Goal: Task Accomplishment & Management: Manage account settings

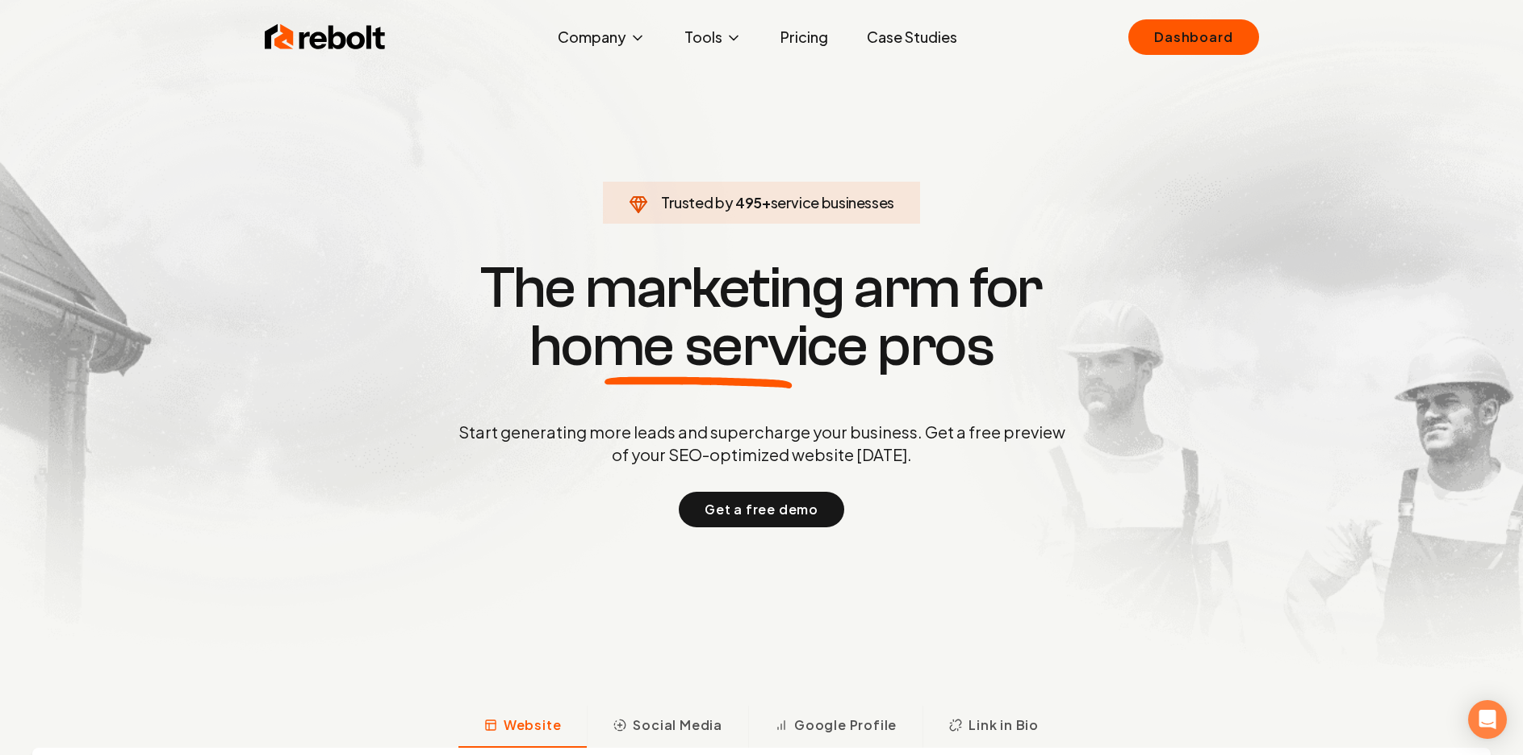
click at [306, 25] on img at bounding box center [325, 37] width 121 height 32
click at [314, 42] on img at bounding box center [332, 37] width 121 height 32
click at [1081, 48] on div "Rebolt Company About Blog Jobs Tools Google Review QR Code Generator Google Bus…" at bounding box center [769, 37] width 1033 height 48
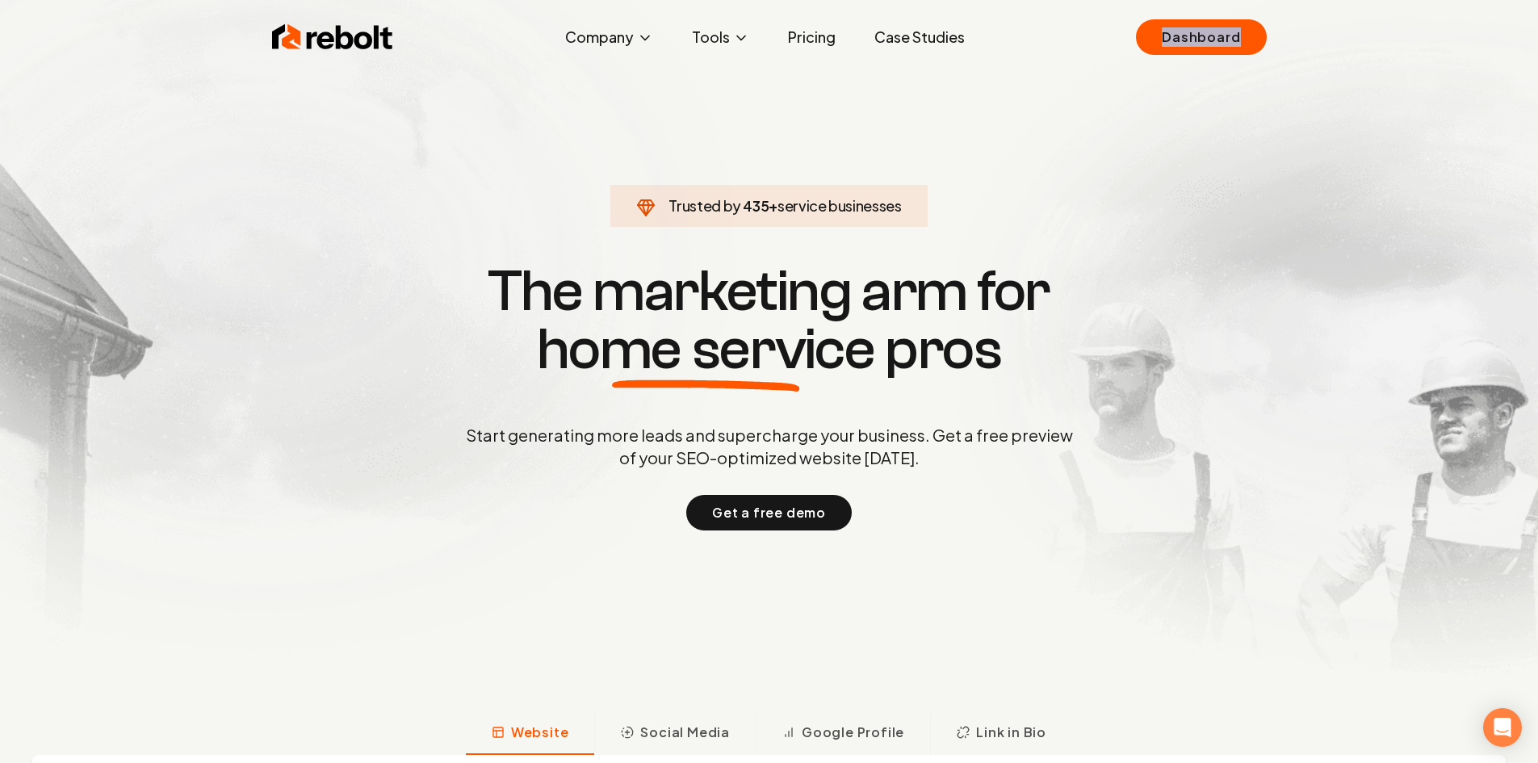
click at [1080, 47] on div "Rebolt Company About Blog Jobs Tools Google Review QR Code Generator Google Bus…" at bounding box center [769, 37] width 1033 height 48
click at [1081, 43] on div "Rebolt Company About Blog Jobs Tools Google Review QR Code Generator Google Bus…" at bounding box center [769, 37] width 1033 height 48
click at [1188, 38] on link "Dashboard" at bounding box center [1201, 37] width 130 height 36
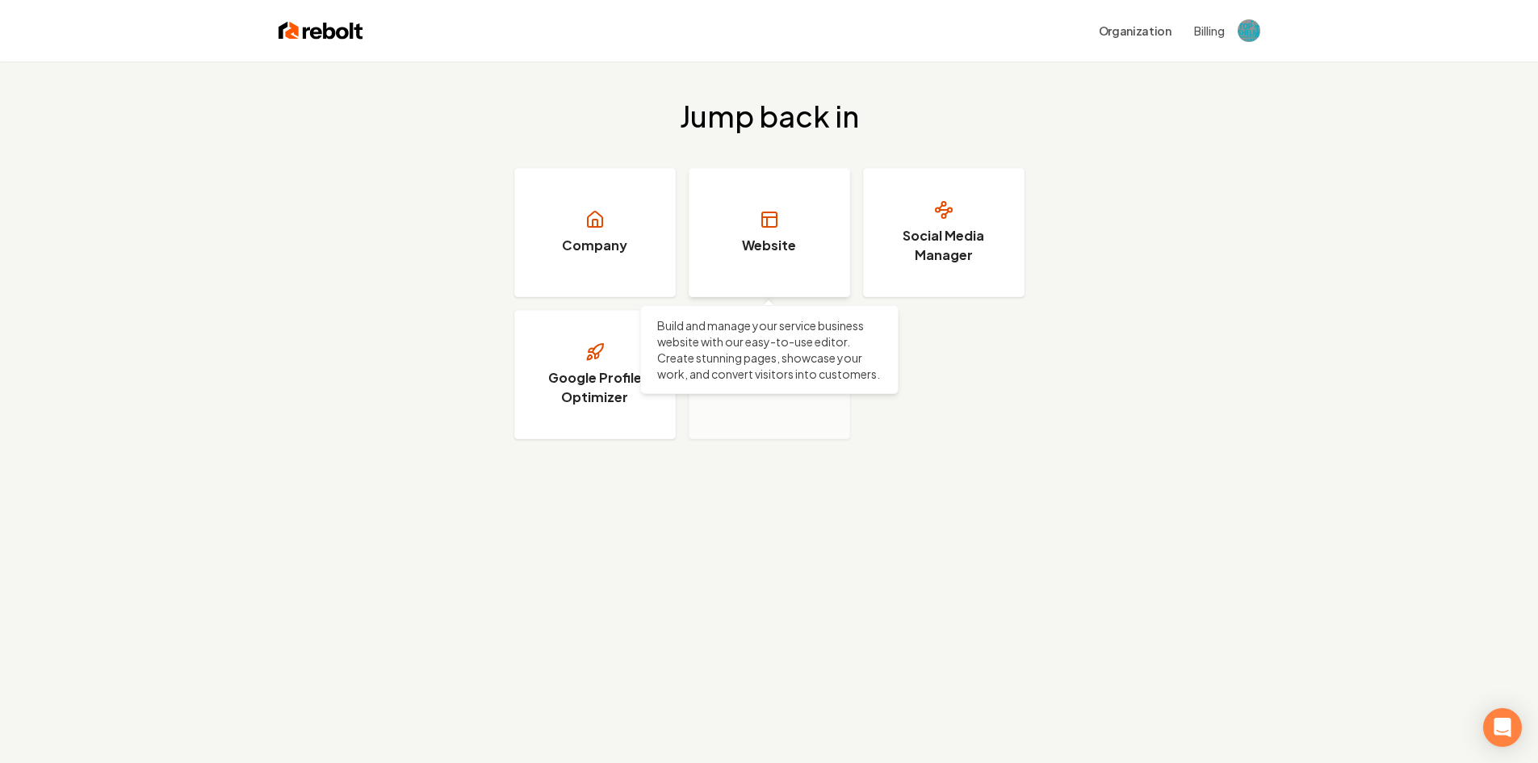
click at [750, 248] on h3 "Website" at bounding box center [769, 245] width 54 height 19
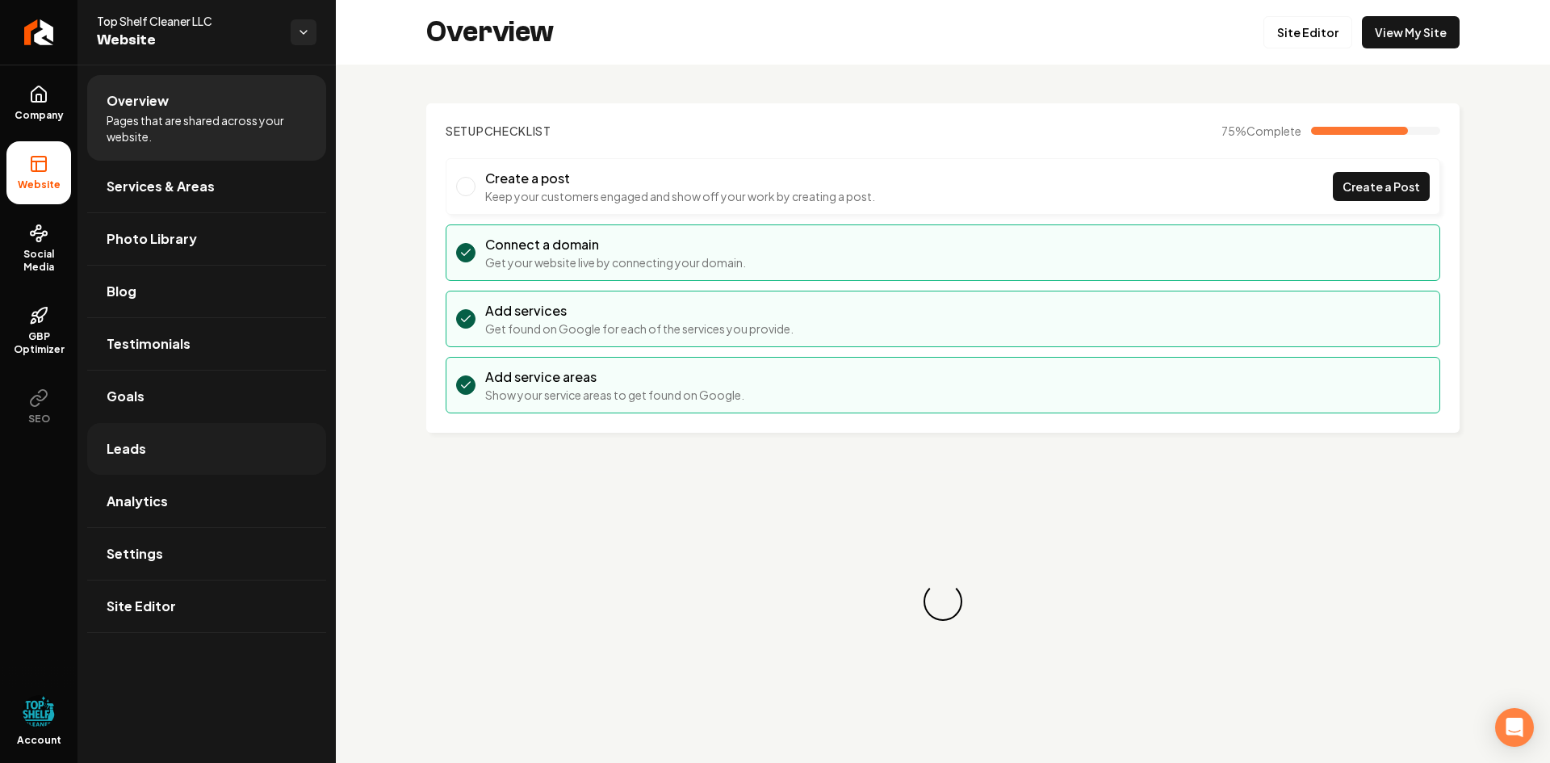
click at [123, 452] on span "Leads" at bounding box center [127, 448] width 40 height 19
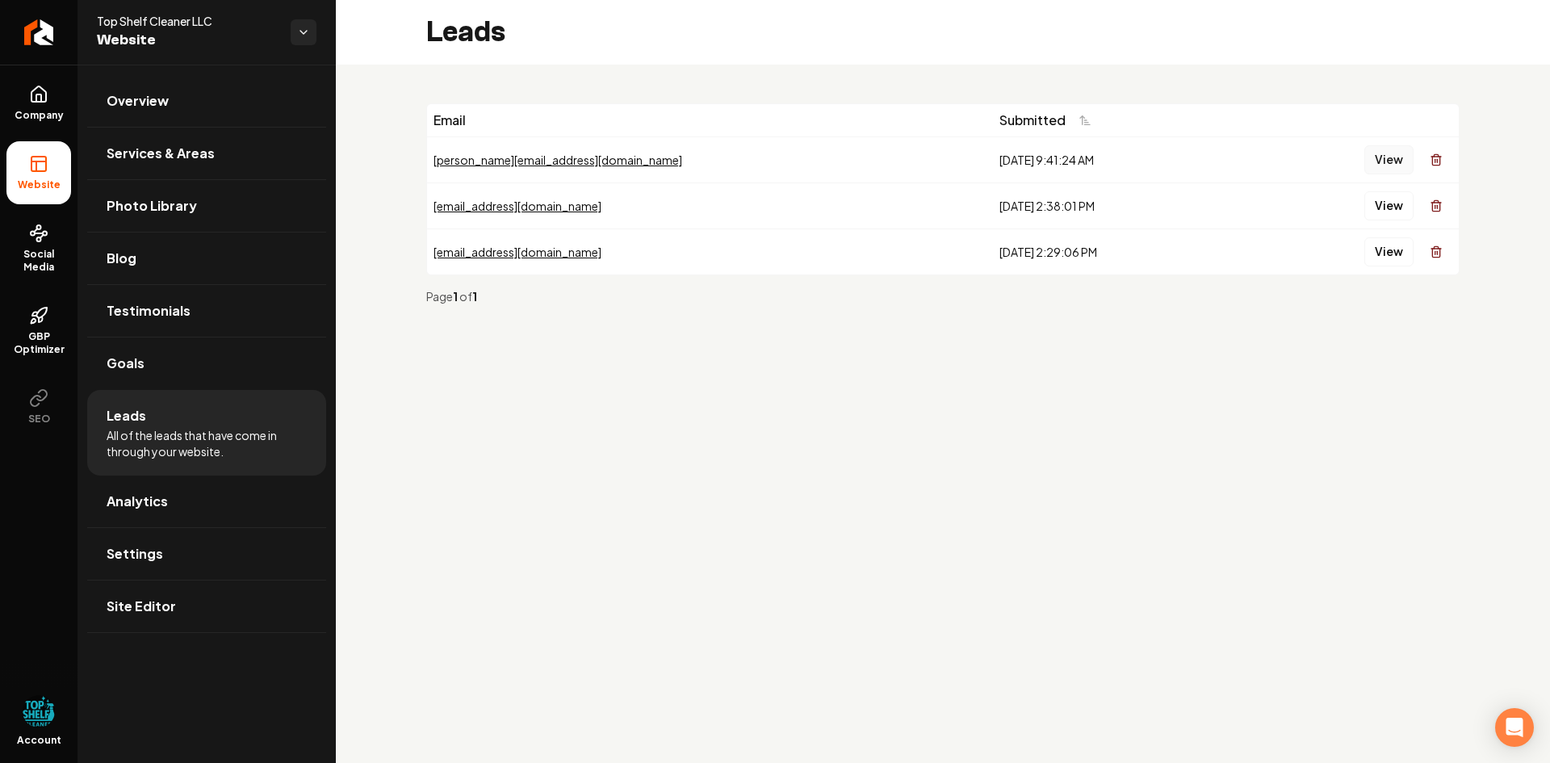
click at [1383, 157] on button "View" at bounding box center [1388, 159] width 49 height 29
click at [140, 502] on span "Analytics" at bounding box center [137, 501] width 61 height 19
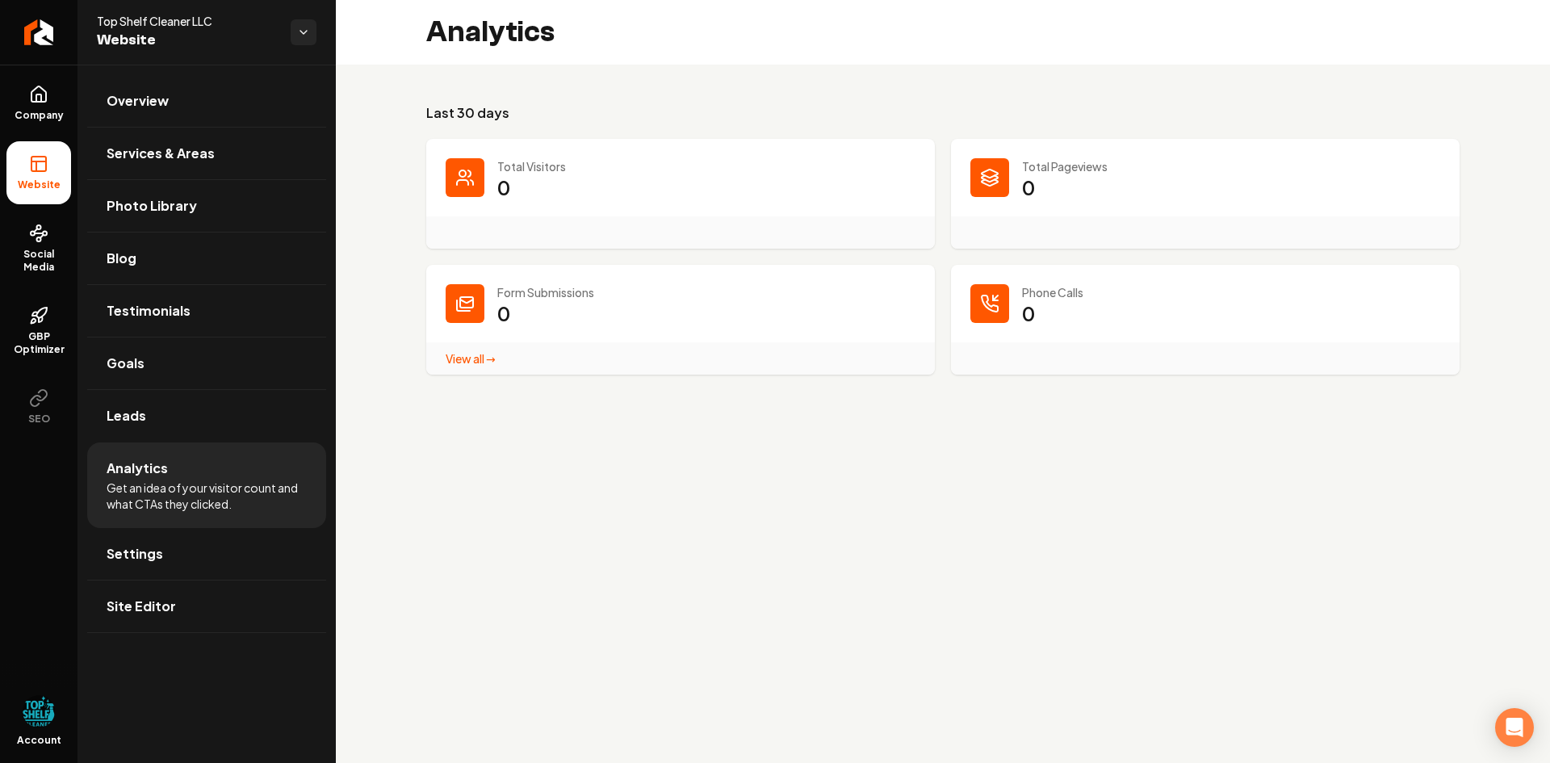
click at [462, 358] on link "View all → Form Submissions stats" at bounding box center [471, 358] width 50 height 15
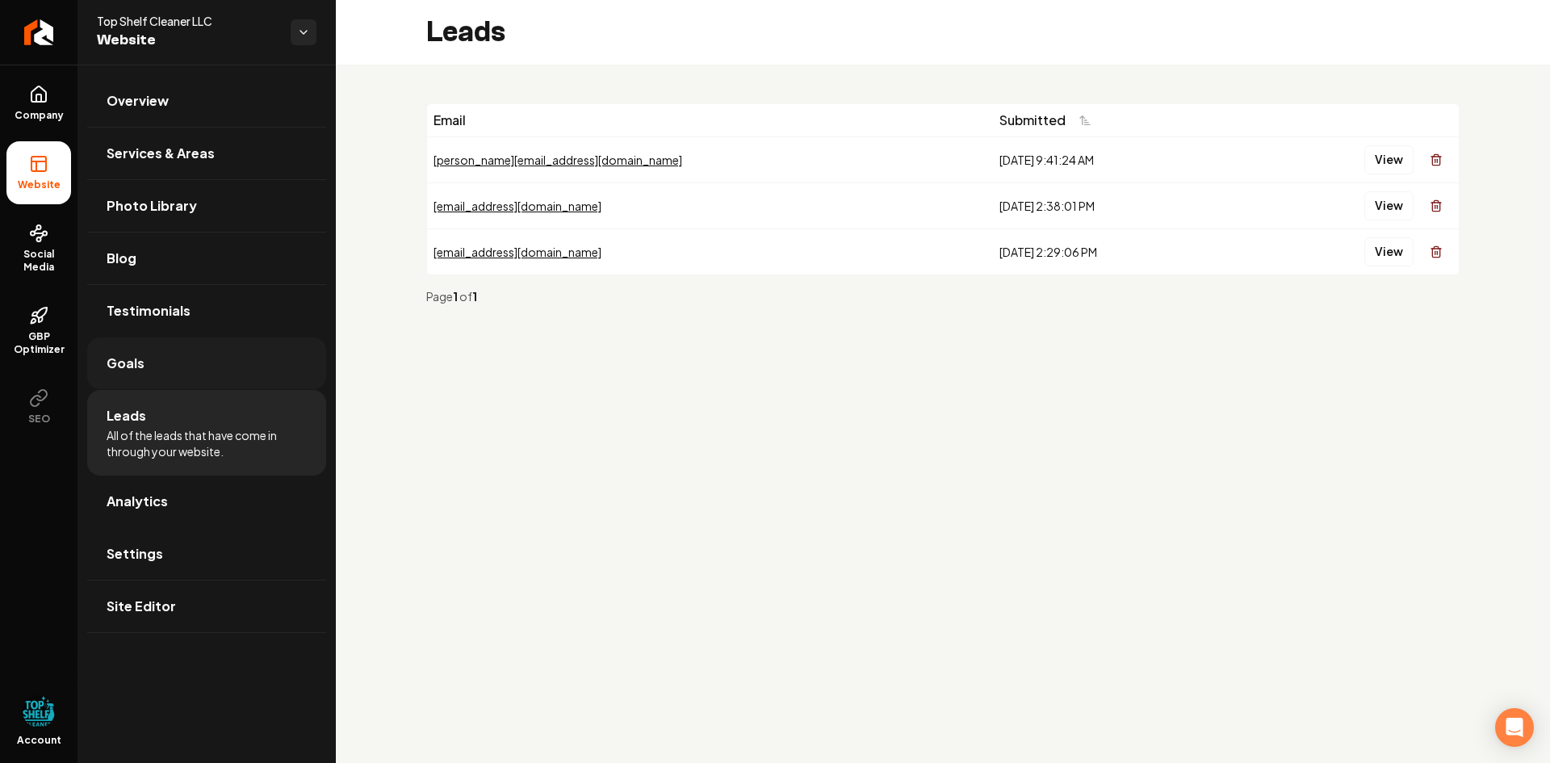
click at [129, 364] on span "Goals" at bounding box center [126, 363] width 38 height 19
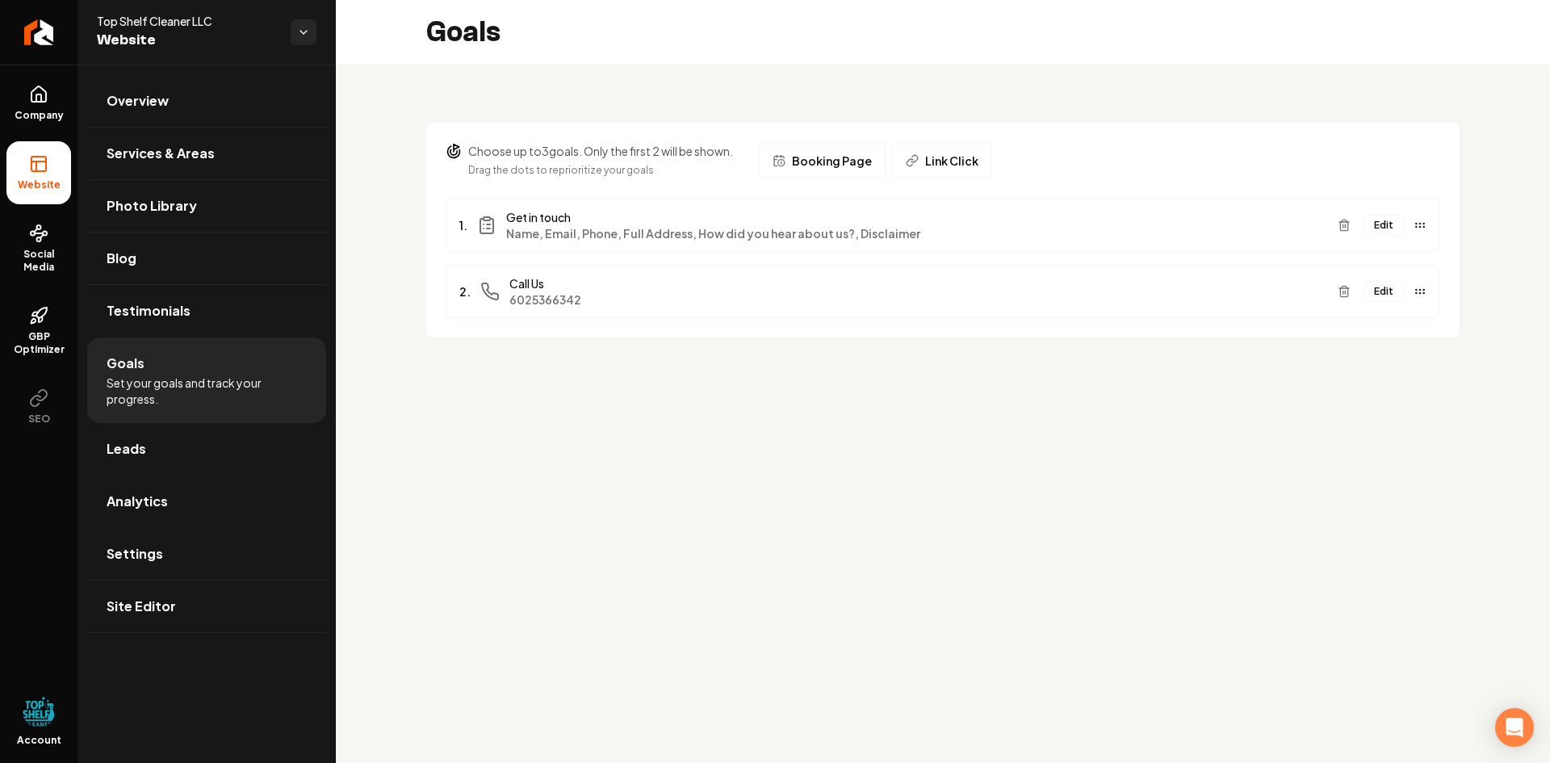
click at [1419, 225] on icon "Main content area" at bounding box center [1419, 225] width 13 height 13
click at [1381, 221] on button "Edit" at bounding box center [1383, 225] width 40 height 21
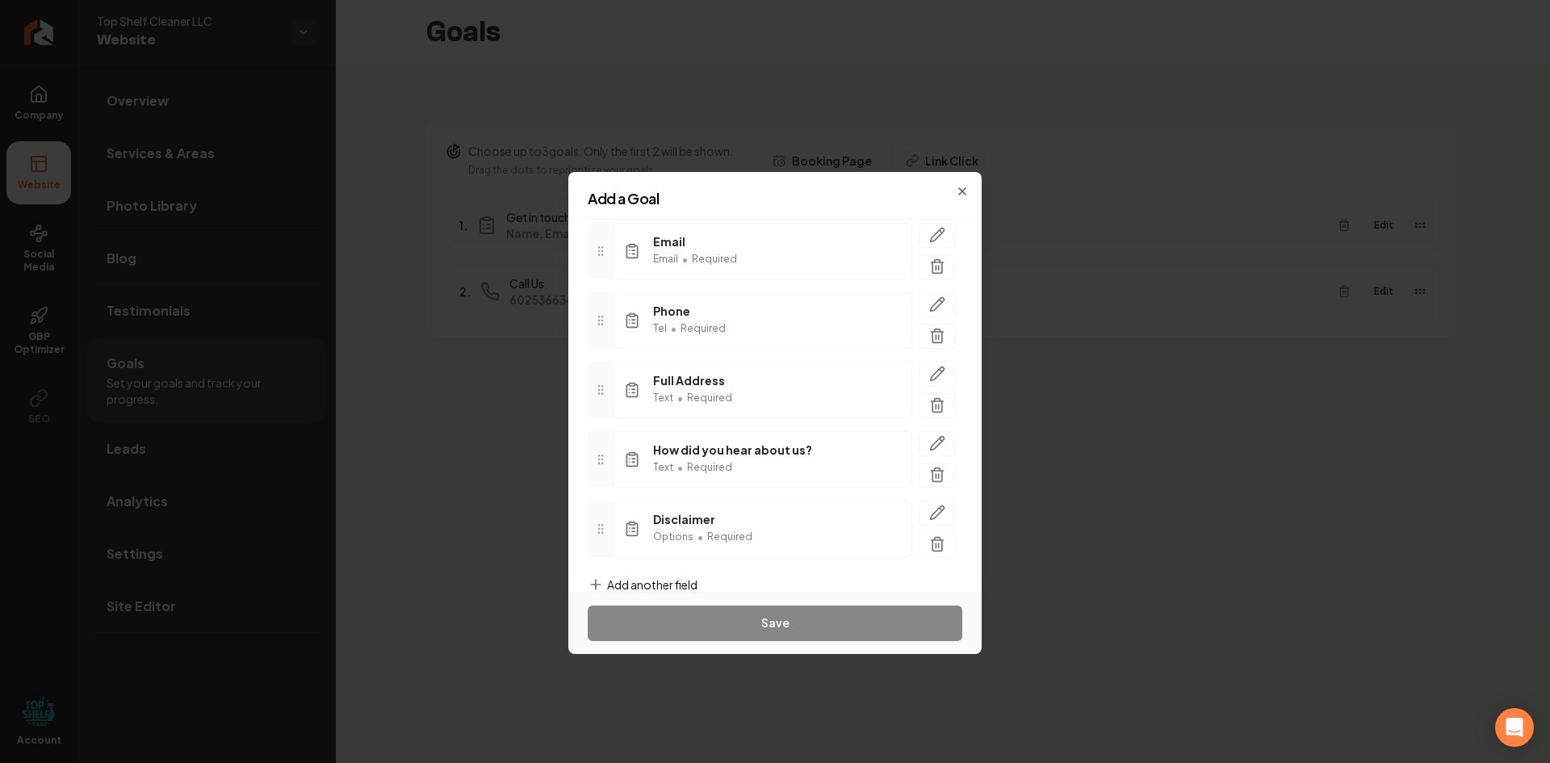
scroll to position [216, 0]
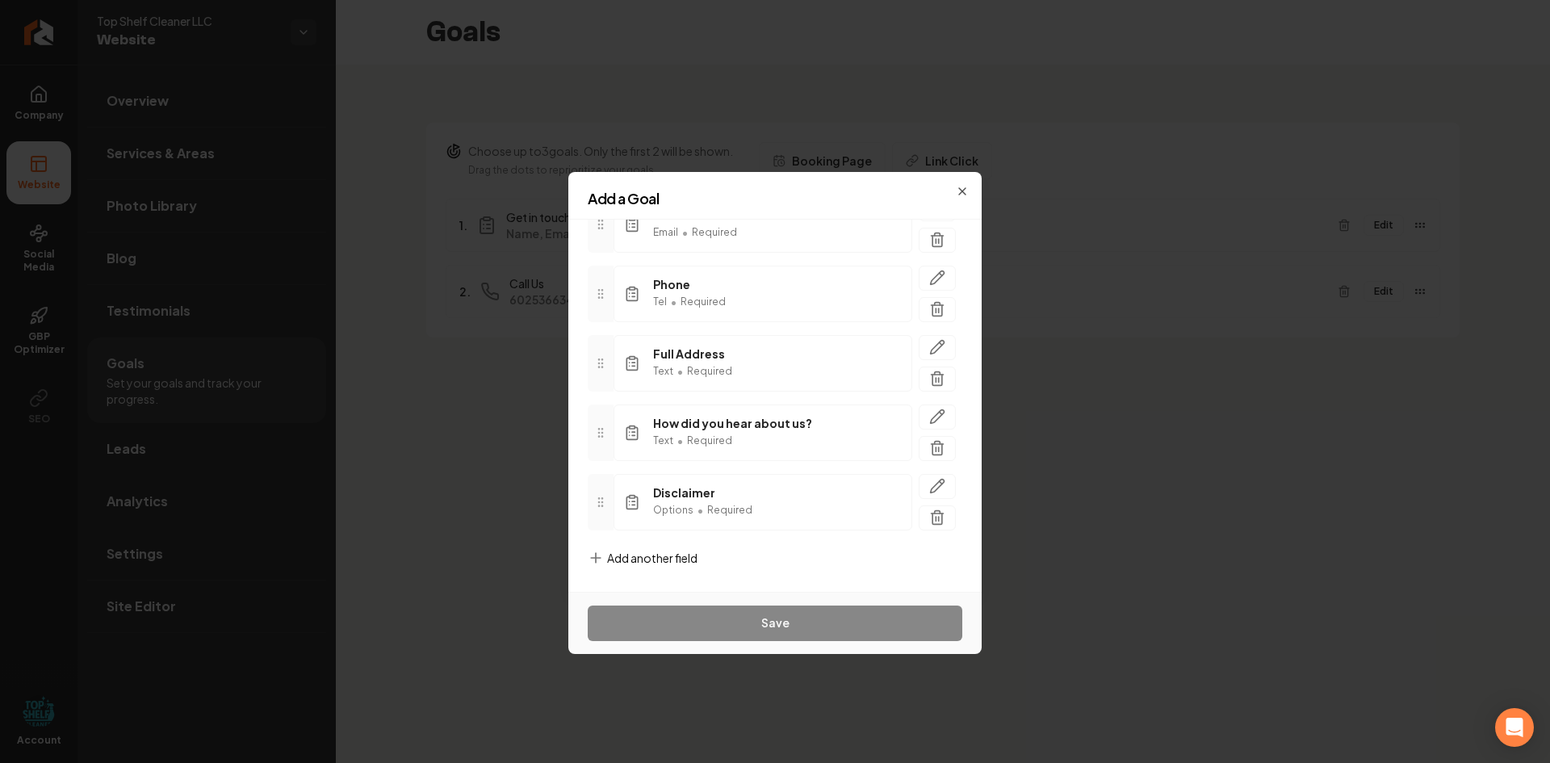
click at [962, 192] on div "Add a Goal" at bounding box center [774, 205] width 413 height 28
click at [958, 185] on icon "button" at bounding box center [962, 191] width 13 height 13
